Goal: Task Accomplishment & Management: Manage account settings

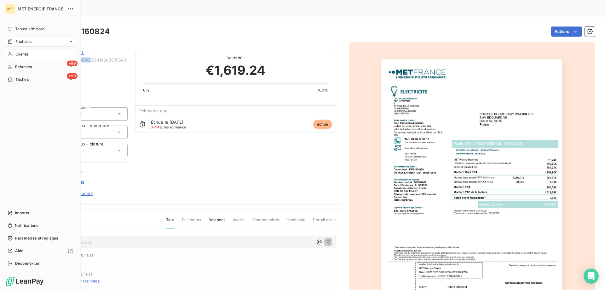
click at [23, 54] on span "Clients" at bounding box center [21, 54] width 13 height 6
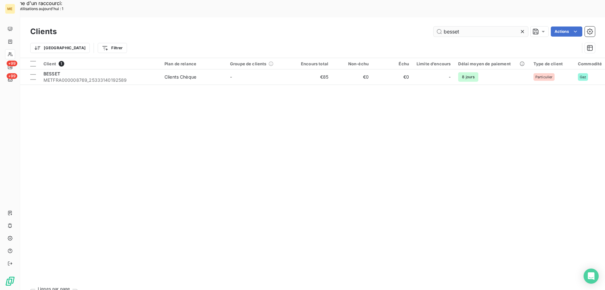
click at [473, 26] on input "besset" at bounding box center [481, 31] width 95 height 10
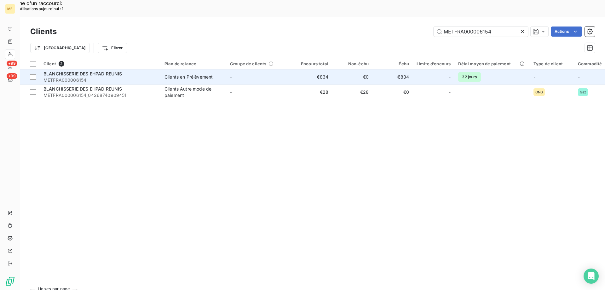
type input "METFRA000006154"
click at [133, 77] on span "METFRA000006154" at bounding box center [101, 80] width 114 height 6
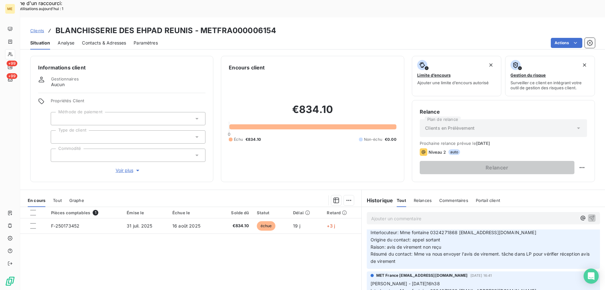
scroll to position [40, 0]
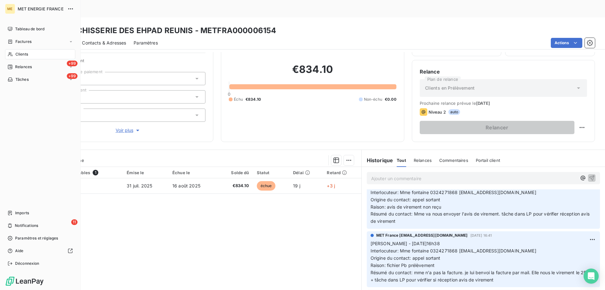
click at [12, 56] on icon at bounding box center [10, 54] width 5 height 5
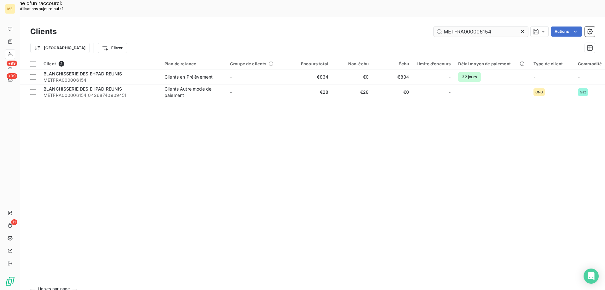
click at [488, 26] on input "METFRA000006154" at bounding box center [481, 31] width 95 height 10
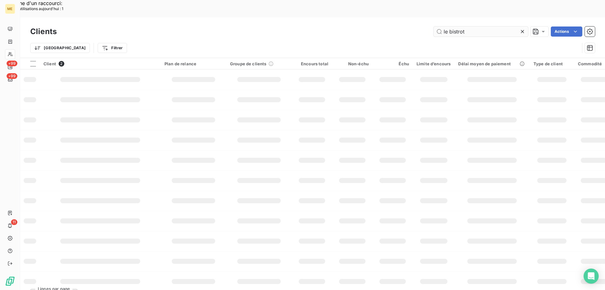
type input "le bistrot"
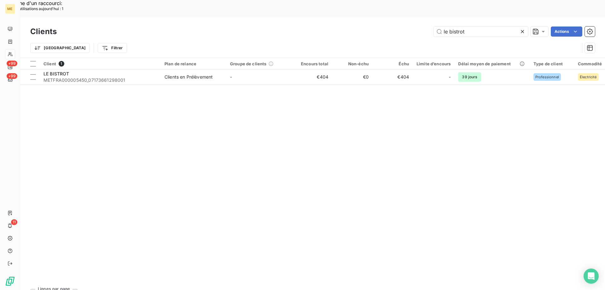
click at [143, 71] on div "Client 1 Plan de relance Groupe de clients Encours total Non-échu Échu Limite d…" at bounding box center [312, 171] width 585 height 226
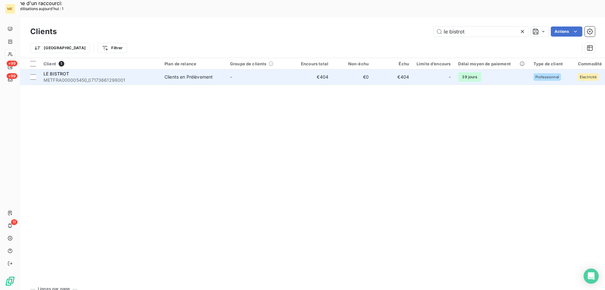
click at [143, 77] on span "METFRA000005450_07173661298001" at bounding box center [101, 80] width 114 height 6
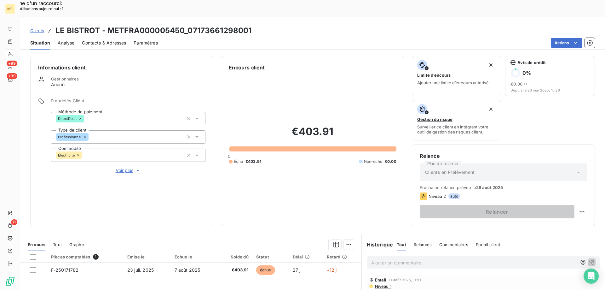
scroll to position [63, 0]
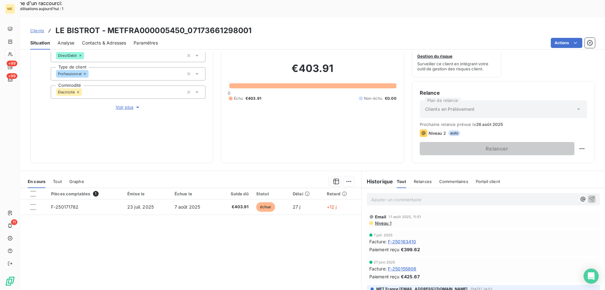
click at [393, 195] on p "Ajouter un commentaire ﻿" at bounding box center [474, 199] width 206 height 8
click at [536, 146] on div "Replanifier cette action" at bounding box center [551, 145] width 56 height 10
select select "7"
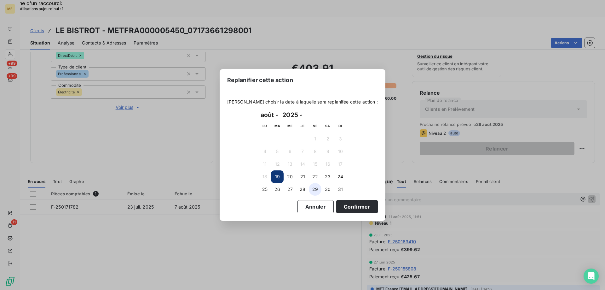
click at [317, 190] on button "29" at bounding box center [315, 189] width 13 height 13
click at [336, 205] on button "Confirmer" at bounding box center [357, 206] width 42 height 13
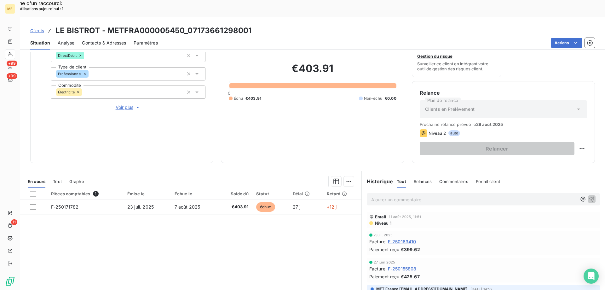
click at [401, 195] on p "Ajouter un commentaire ﻿" at bounding box center [474, 199] width 206 height 8
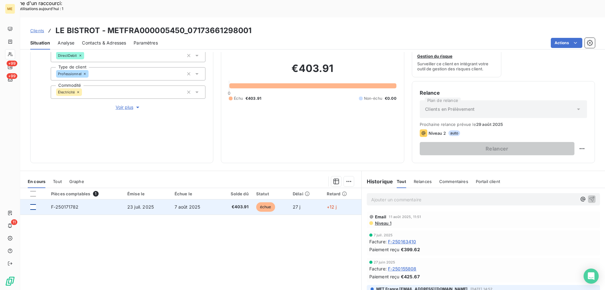
click at [33, 204] on div at bounding box center [33, 207] width 6 height 6
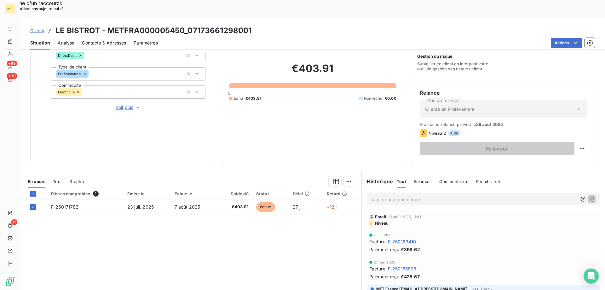
click at [352, 175] on div "En cours Tout Graphe" at bounding box center [190, 181] width 341 height 13
click at [306, 190] on div "Ajouter une promesse de paiement (1 facture)" at bounding box center [292, 189] width 111 height 10
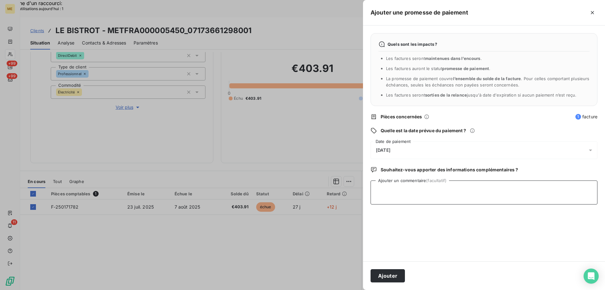
click at [400, 194] on textarea "Ajouter un commentaire (facultatif)" at bounding box center [484, 192] width 227 height 24
type textarea "Kenza / interaction du"
drag, startPoint x: 434, startPoint y: 191, endPoint x: 371, endPoint y: 191, distance: 62.4
drag, startPoint x: 338, startPoint y: 232, endPoint x: 335, endPoint y: 227, distance: 5.9
click at [336, 231] on div at bounding box center [302, 145] width 605 height 290
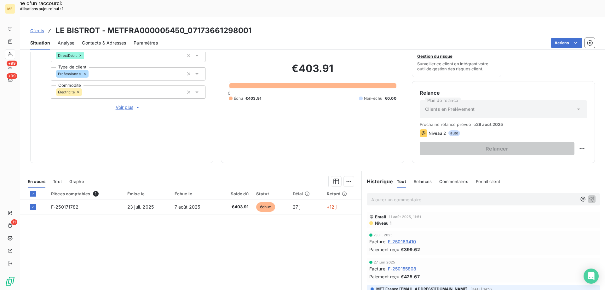
click at [391, 195] on p "Ajouter un commentaire ﻿" at bounding box center [474, 199] width 206 height 8
click at [419, 195] on p "Kenza / interaction du" at bounding box center [474, 198] width 206 height 7
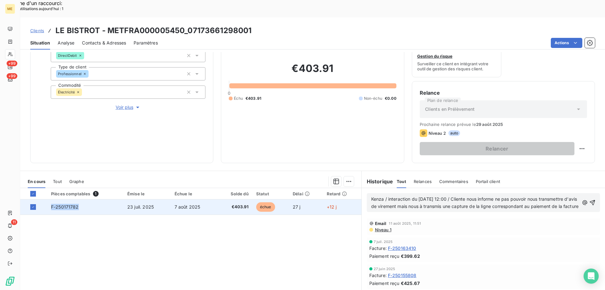
copy span "F-250171782"
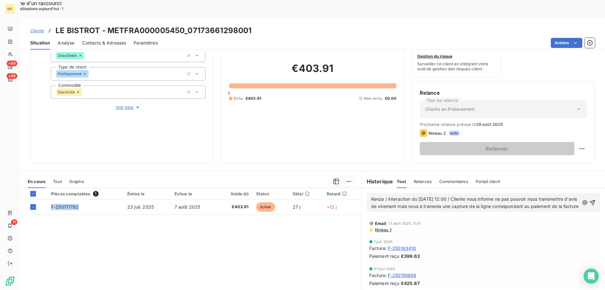
drag, startPoint x: 81, startPoint y: 185, endPoint x: 143, endPoint y: 240, distance: 82.6
click at [77, 235] on div "Pièces comptables 1 Émise le Échue le Solde dû Statut Délai Retard F-250171782 …" at bounding box center [190, 248] width 341 height 121
click at [436, 199] on p "Kenza / interaction du [DATE] 12:00 / Cliente nous informe ne pas pouvoir nous …" at bounding box center [475, 202] width 208 height 15
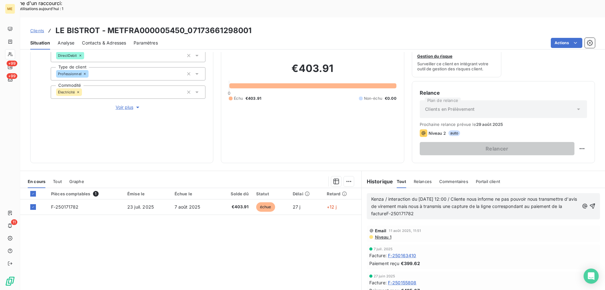
click at [416, 196] on span "Kenza / interaction du [DATE] 12:00 / Cliente nous informe ne pas pouvoir nous …" at bounding box center [474, 206] width 207 height 20
click at [468, 195] on p "Kenza / interaction du [DATE] 12:00 / Cliente nous informe ne pas pouvoir nous …" at bounding box center [475, 206] width 208 height 22
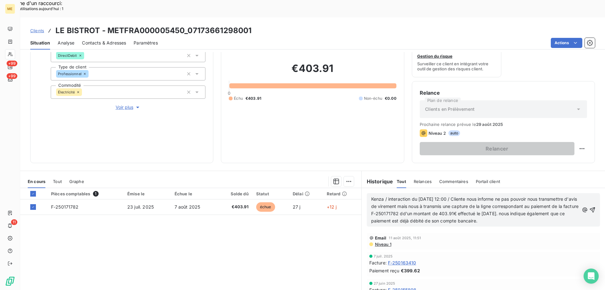
click at [450, 198] on span "Kenza / interaction du [DATE] 12:00 / Cliente nous informe ne pas pouvoir nous …" at bounding box center [475, 209] width 209 height 27
click at [440, 196] on span "Kenza / interaction du [DATE] 12:00 / Cliente nous informe ne pas pouvoir nous …" at bounding box center [475, 209] width 209 height 27
click at [0, 0] on lt-span ", mais" at bounding box center [0, 0] width 0 height 0
click at [465, 196] on span "Kenza / interaction du [DATE] 12:00 / Cliente nous informe ne pas pouvoir nous …" at bounding box center [475, 209] width 209 height 27
click at [0, 0] on lt-span "a transmis" at bounding box center [0, 0] width 0 height 0
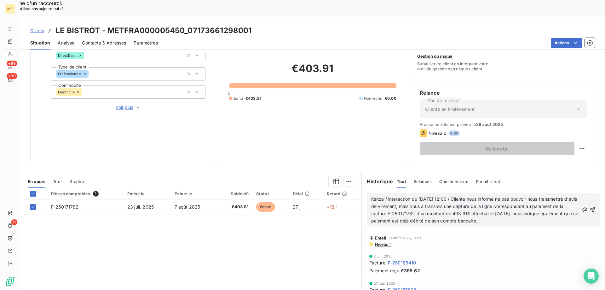
click at [558, 196] on span "Kenza / interaction du [DATE] 12:00 / Cliente nous informe ne pas pouvoir nous …" at bounding box center [475, 209] width 209 height 27
click at [0, 0] on lt-strong "elle" at bounding box center [0, 0] width 0 height 0
click at [555, 196] on span "Kenza / interaction du [DATE] 12:00 / Cliente nous informe ne pas pouvoir nous …" at bounding box center [474, 209] width 207 height 27
click at [0, 0] on lt-span "E lle" at bounding box center [0, 0] width 0 height 0
click at [590, 207] on icon "button" at bounding box center [592, 209] width 5 height 5
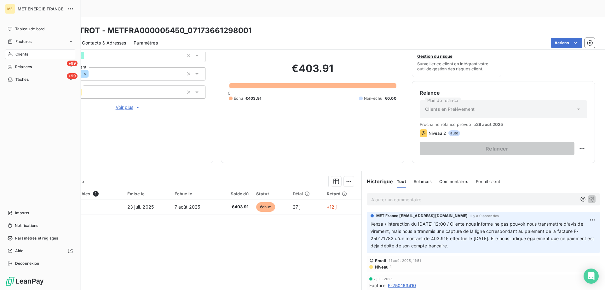
click at [33, 56] on div "Clients" at bounding box center [40, 54] width 70 height 10
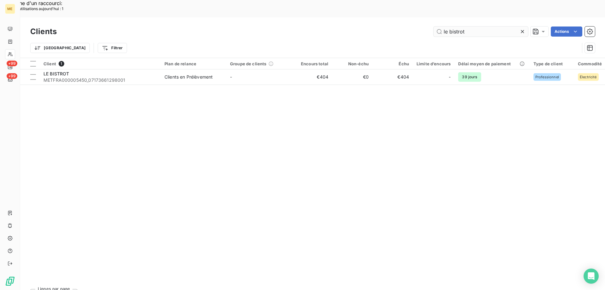
click at [467, 26] on input "le bistrot" at bounding box center [481, 31] width 95 height 10
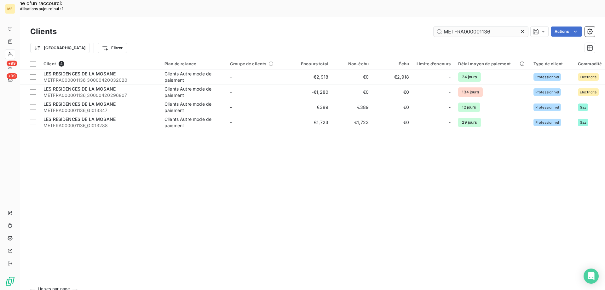
type input "METFRA000001136"
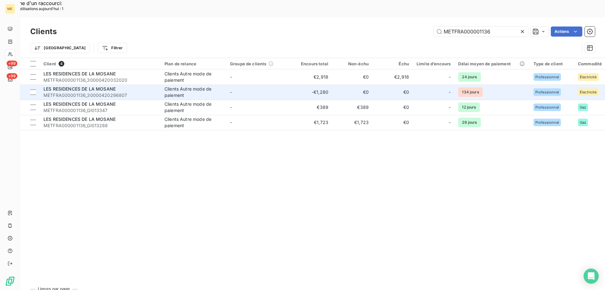
click at [115, 86] on span "LES RESIDENCES DE LA MOSANE" at bounding box center [80, 88] width 72 height 5
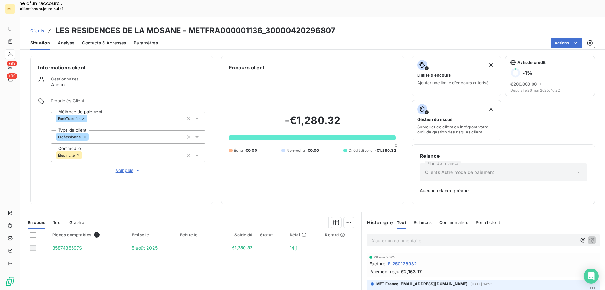
scroll to position [62, 0]
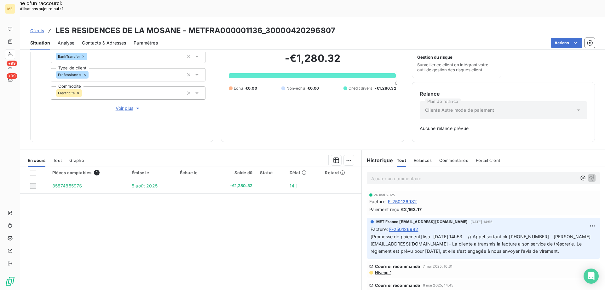
click at [408, 226] on span "F-250126982" at bounding box center [403, 229] width 29 height 7
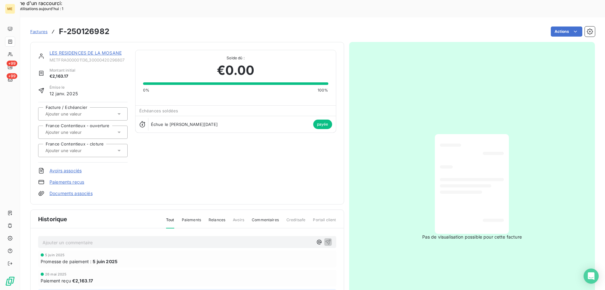
click at [104, 42] on div "LES RESIDENCES DE LA MOSANE METFRA000001136_30000420296807 Montant initial €2,1…" at bounding box center [187, 123] width 314 height 162
click at [93, 50] on link "LES RESIDENCES DE LA MOSANE" at bounding box center [85, 52] width 72 height 5
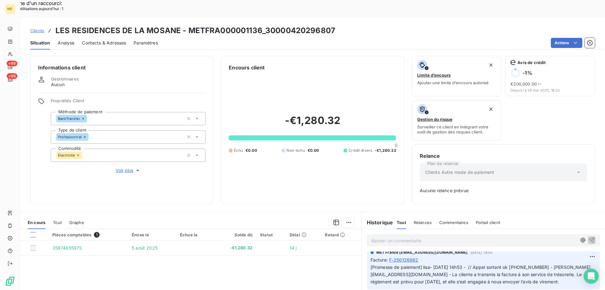
click at [407, 256] on span "F-250126982" at bounding box center [403, 259] width 29 height 7
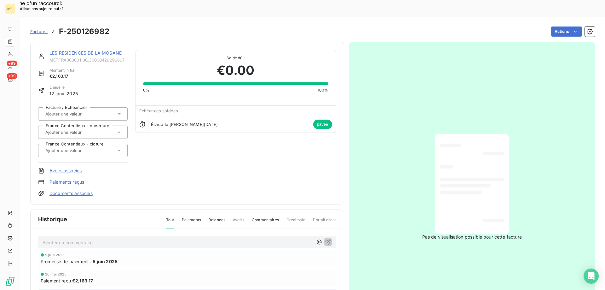
click at [85, 42] on div "LES RESIDENCES DE LA MOSANE METFRA000001136_30000420296807 Montant initial €2,1…" at bounding box center [187, 123] width 314 height 162
click at [76, 42] on div "LES RESIDENCES DE LA MOSANE METFRA000001136_30000420296807 Montant initial €2,1…" at bounding box center [187, 123] width 314 height 162
click at [71, 50] on link "LES RESIDENCES DE LA MOSANE" at bounding box center [85, 52] width 72 height 5
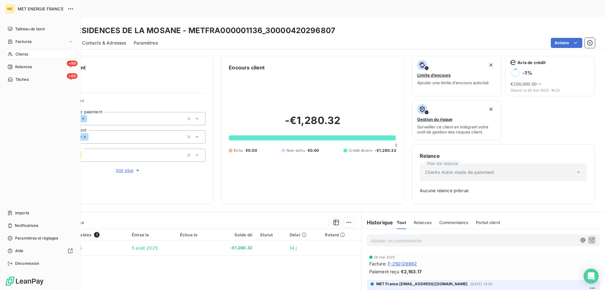
click at [14, 51] on div "Clients" at bounding box center [40, 54] width 70 height 10
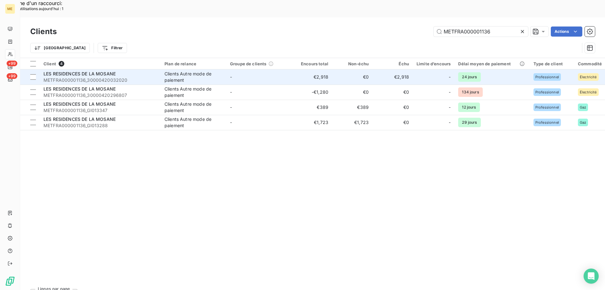
click at [114, 77] on span "METFRA000001136_30000420032020" at bounding box center [101, 80] width 114 height 6
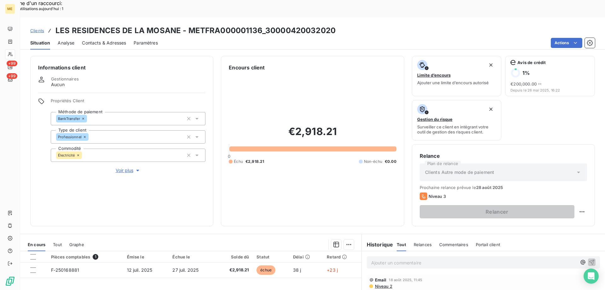
scroll to position [84, 0]
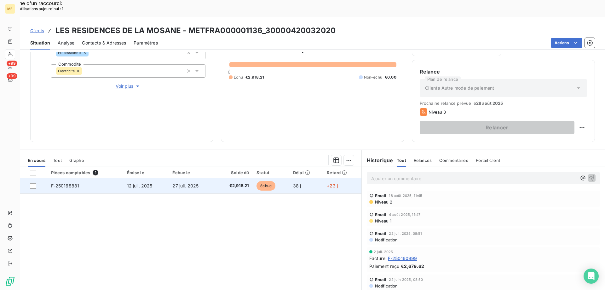
click at [205, 178] on td "27 juil. 2025" at bounding box center [192, 185] width 47 height 15
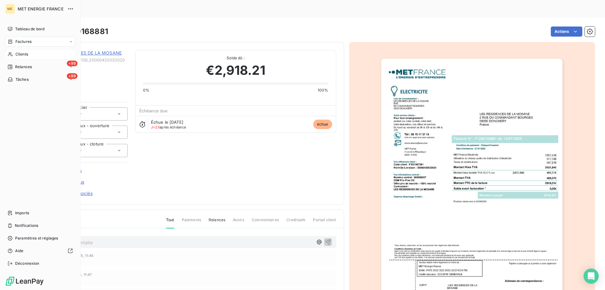
click at [18, 52] on span "Clients" at bounding box center [21, 54] width 13 height 6
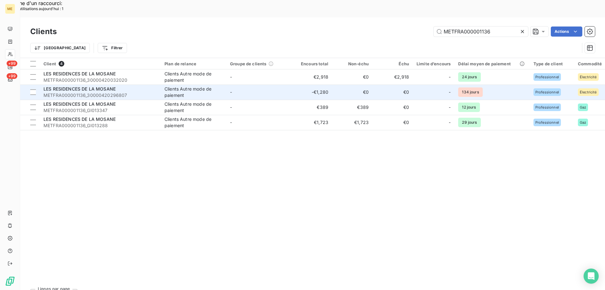
click at [90, 92] on span "METFRA000001136_30000420296807" at bounding box center [101, 95] width 114 height 6
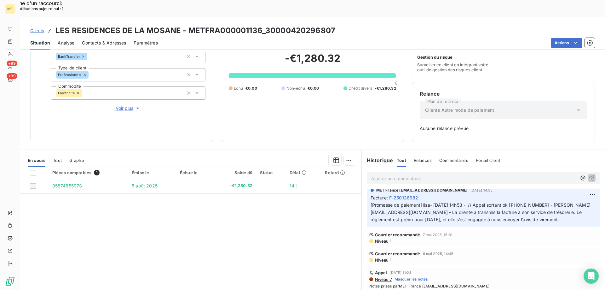
scroll to position [95, 0]
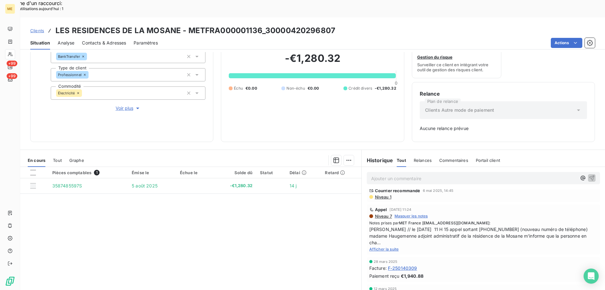
click at [406, 265] on span "F-250140309" at bounding box center [402, 268] width 29 height 7
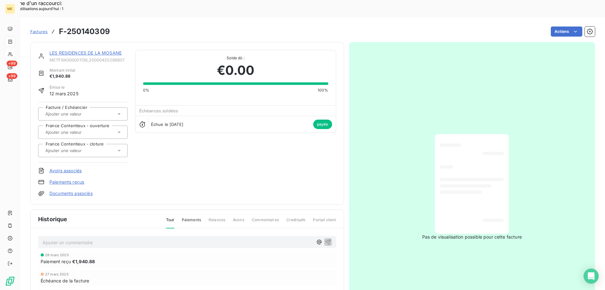
click at [65, 50] on link "LES RESIDENCES DE LA MOSANE" at bounding box center [85, 52] width 72 height 5
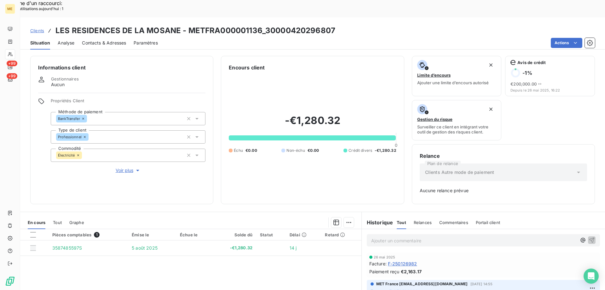
scroll to position [62, 0]
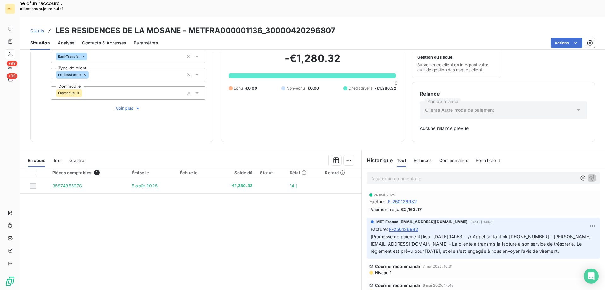
click at [444, 174] on p "Ajouter un commentaire ﻿" at bounding box center [474, 178] width 206 height 8
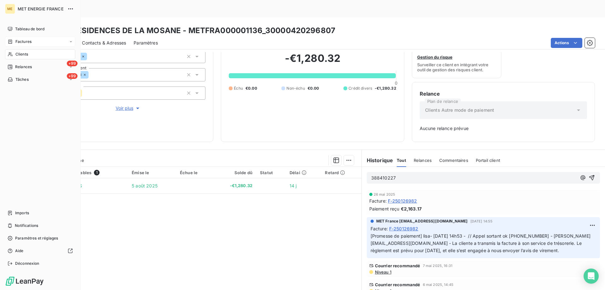
click at [23, 42] on span "Factures" at bounding box center [23, 42] width 16 height 6
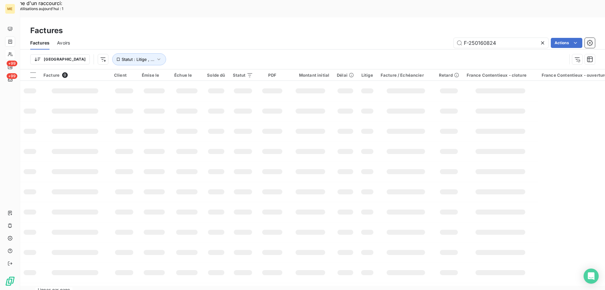
click at [486, 25] on div "Factures" at bounding box center [312, 30] width 585 height 11
click at [479, 38] on input "F-250160824" at bounding box center [501, 43] width 95 height 10
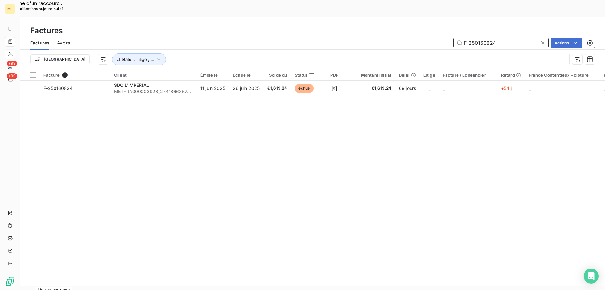
paste input "72753"
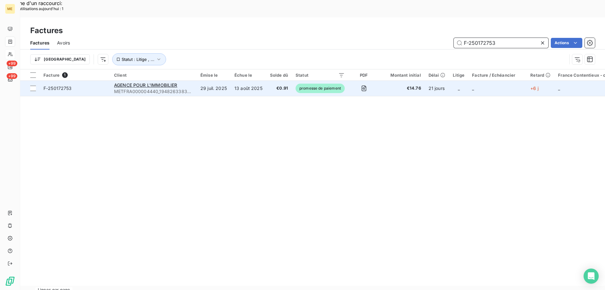
type input "F-250172753"
click at [102, 85] on span "F-250172753" at bounding box center [75, 88] width 63 height 6
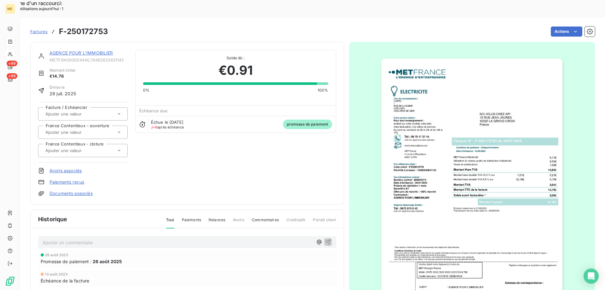
click at [69, 42] on div "AGENCE POUR L'IMMOBILIER METFRA000004440_19482633831142 Montant initial €14.76 …" at bounding box center [187, 123] width 314 height 162
click at [66, 50] on link "AGENCE POUR L'IMMOBILIER" at bounding box center [81, 52] width 64 height 5
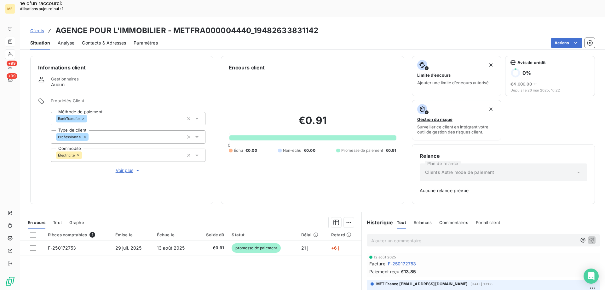
scroll to position [32, 0]
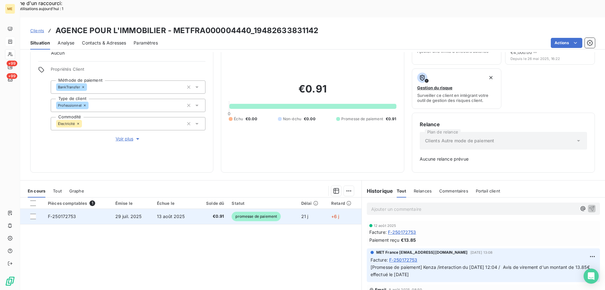
click at [163, 213] on span "13 août 2025" at bounding box center [171, 215] width 28 height 5
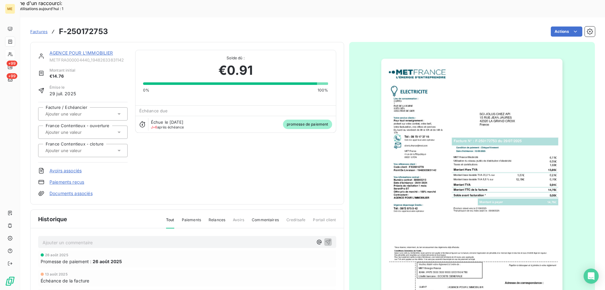
click at [86, 50] on link "AGENCE POUR L'IMMOBILIER" at bounding box center [81, 52] width 64 height 5
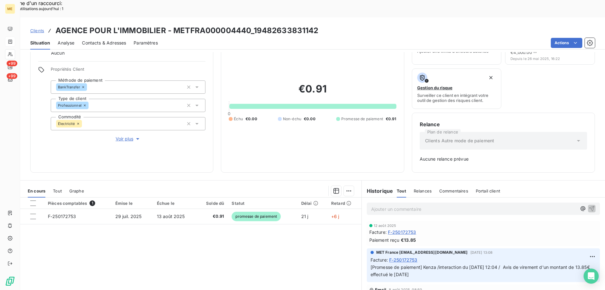
copy span "Kenza /interaction du [DATE] 12:04 / Avis de virement d'un montant de 13.85€ ef…"
drag, startPoint x: 443, startPoint y: 258, endPoint x: 422, endPoint y: 248, distance: 23.7
click at [422, 264] on p "[Promesse de paiement] Kenza /interaction du [DATE] 12:04 / Avis de virement d'…" at bounding box center [484, 271] width 226 height 15
click at [390, 205] on p "Ajouter un commentaire ﻿" at bounding box center [474, 209] width 206 height 8
copy h3 "METFRA000004440"
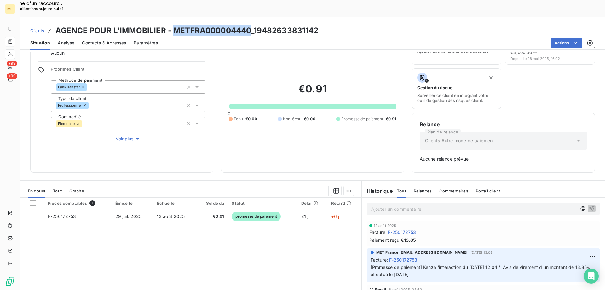
drag, startPoint x: 173, startPoint y: 12, endPoint x: 463, endPoint y: 51, distance: 292.4
click at [249, 25] on h3 "AGENCE POUR L'IMMOBILIER - METFRA000004440_19482633831142" at bounding box center [186, 30] width 263 height 11
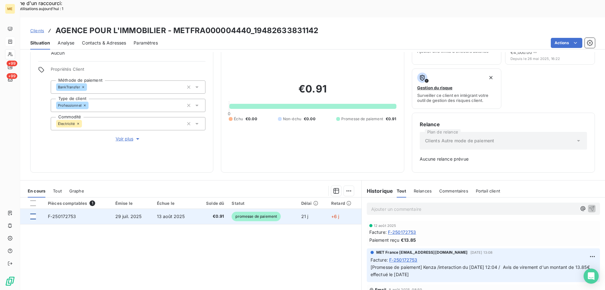
click at [32, 213] on div at bounding box center [33, 216] width 6 height 6
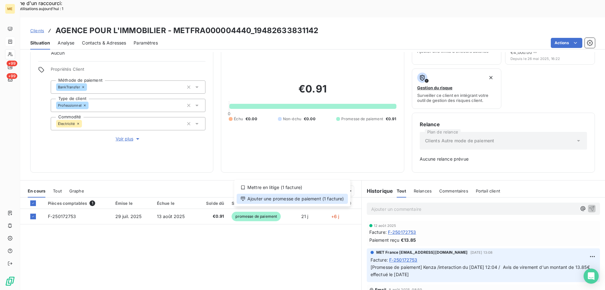
click at [334, 200] on div "Ajouter une promesse de paiement (1 facture)" at bounding box center [292, 199] width 111 height 10
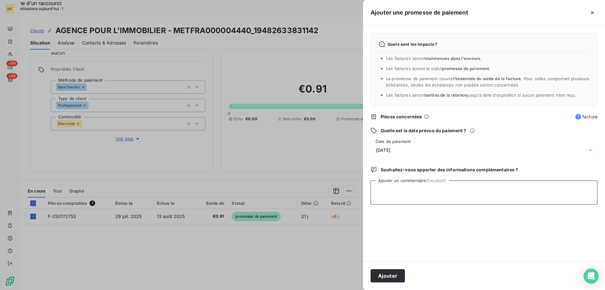
click at [400, 181] on textarea "Ajouter un commentaire (facultatif)" at bounding box center [484, 192] width 227 height 24
click at [446, 188] on textarea "Kenza / interaction du" at bounding box center [484, 192] width 227 height 24
paste textarea "[DATE] 17:56"
click at [581, 190] on textarea "Kenza / interaction du [DATE] 17:56/ avis de virement d'un montant de 14.76€ ef…" at bounding box center [484, 192] width 227 height 24
type textarea "Kenza / interaction du [DATE] 17:56/ avis de virement d'un montant de 14.76€ ef…"
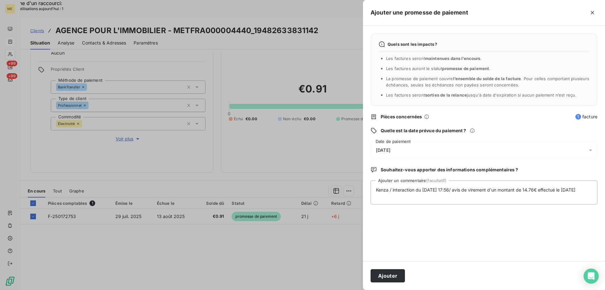
click at [461, 144] on div "[DATE]" at bounding box center [484, 150] width 227 height 18
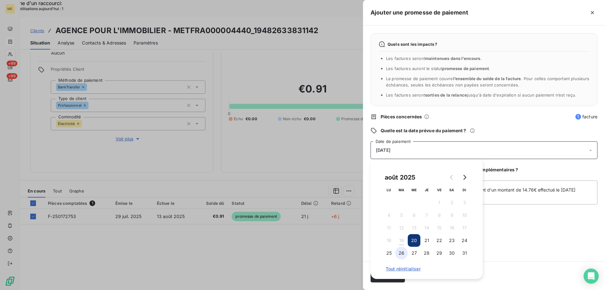
click at [407, 253] on button "26" at bounding box center [401, 253] width 13 height 13
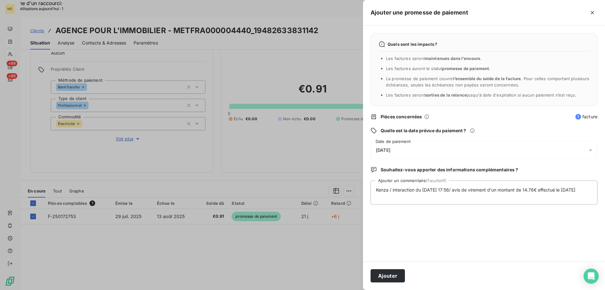
drag, startPoint x: 543, startPoint y: 240, endPoint x: 540, endPoint y: 233, distance: 8.1
click at [542, 239] on div "Quels sont les impacts ? Les factures seront maintenues dans l’encours . Les fa…" at bounding box center [484, 144] width 242 height 236
click at [388, 274] on button "Ajouter" at bounding box center [388, 275] width 34 height 13
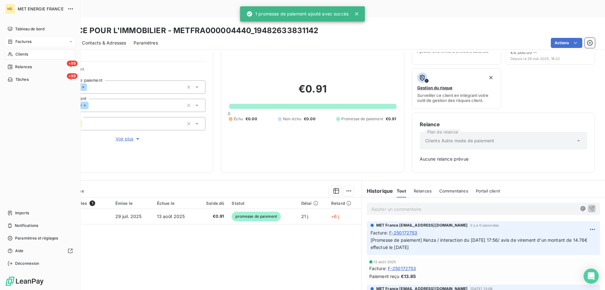
click at [15, 53] on div "Clients" at bounding box center [40, 54] width 70 height 10
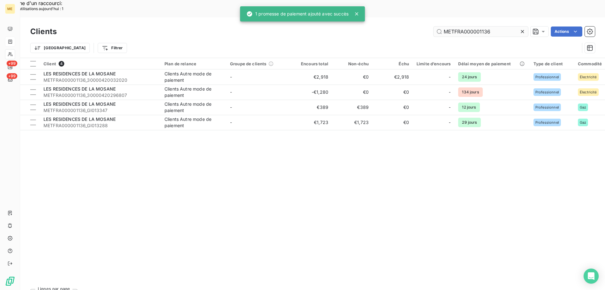
click at [462, 26] on input "METFRA000001136" at bounding box center [481, 31] width 95 height 10
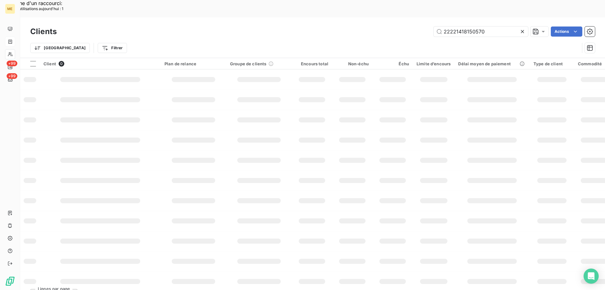
type input "22221418150570"
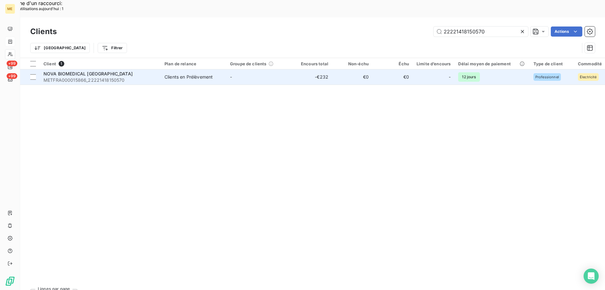
click at [166, 74] on div "Clients en Prélèvement" at bounding box center [189, 77] width 48 height 6
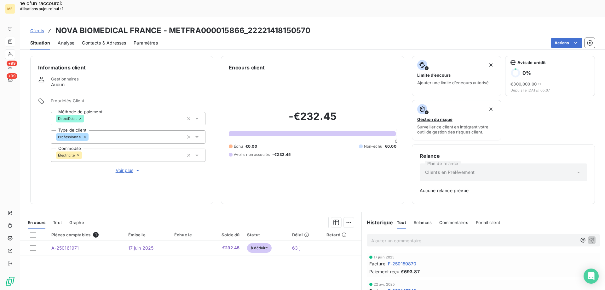
click at [176, 25] on h3 "NOVA BIOMEDICAL FRANCE - METFRA000015866_22221418150570" at bounding box center [182, 30] width 255 height 11
copy h3 "METFRA000015866"
drag, startPoint x: 170, startPoint y: 12, endPoint x: 243, endPoint y: 12, distance: 73.5
click at [243, 25] on h3 "NOVA BIOMEDICAL FRANCE - METFRA000015866_22221418150570" at bounding box center [182, 30] width 255 height 11
click at [403, 260] on span "F-250159870" at bounding box center [402, 263] width 29 height 7
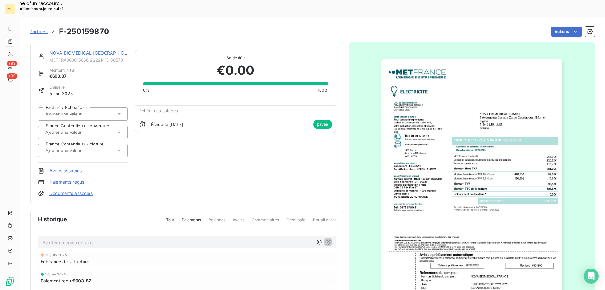
click at [452, 205] on img "button" at bounding box center [471, 187] width 181 height 257
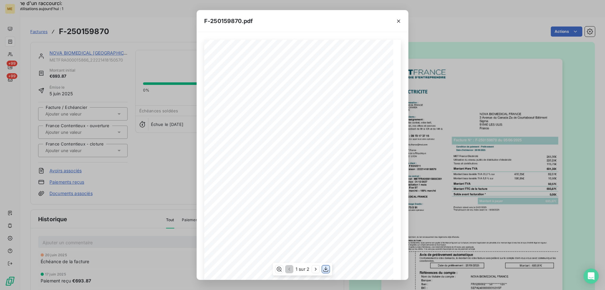
click at [327, 273] on button "button" at bounding box center [326, 269] width 8 height 8
